Goal: Find specific page/section: Find specific page/section

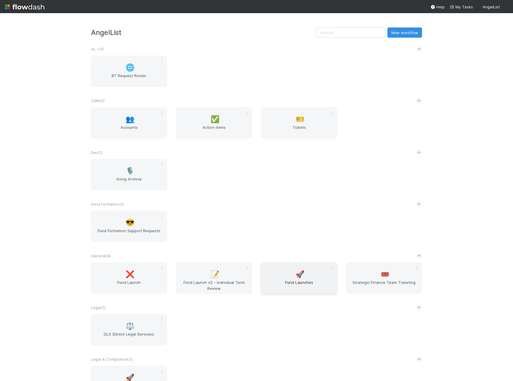
click at [317, 270] on div "🚀 Fund Launches" at bounding box center [299, 277] width 76 height 31
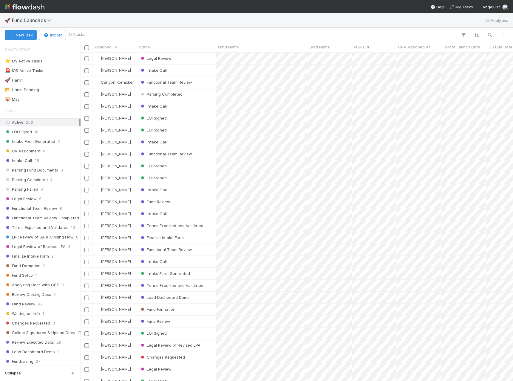
scroll to position [324, 428]
click at [487, 35] on icon "button" at bounding box center [490, 34] width 6 height 5
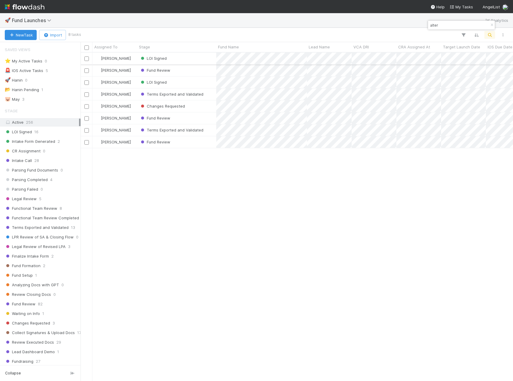
type input "alter"
